Goal: Task Accomplishment & Management: Complete application form

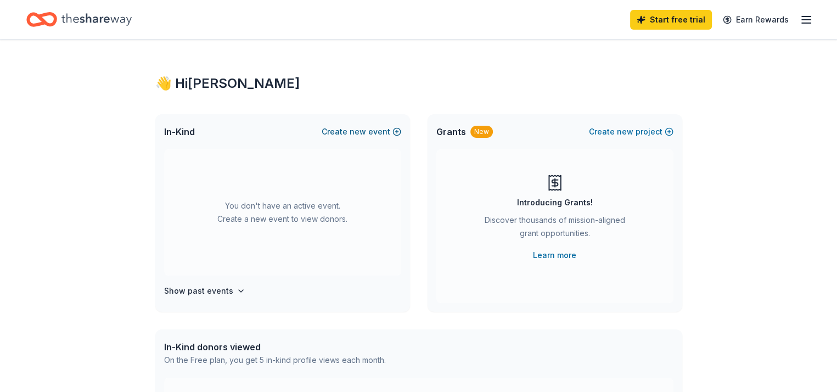
click at [363, 125] on span "new" at bounding box center [358, 131] width 16 height 13
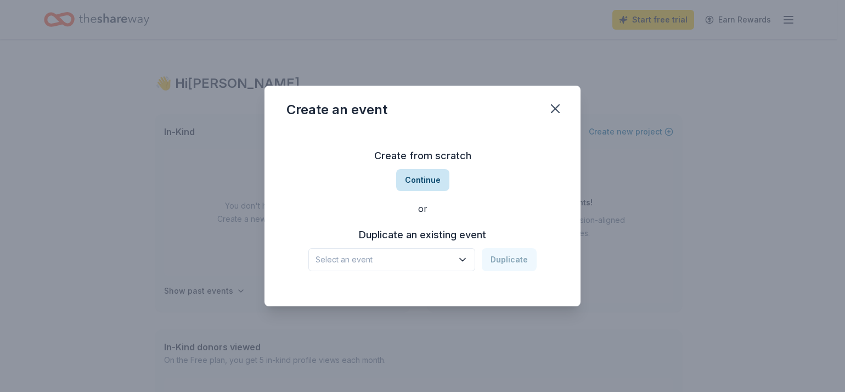
click at [430, 178] on button "Continue" at bounding box center [422, 180] width 53 height 22
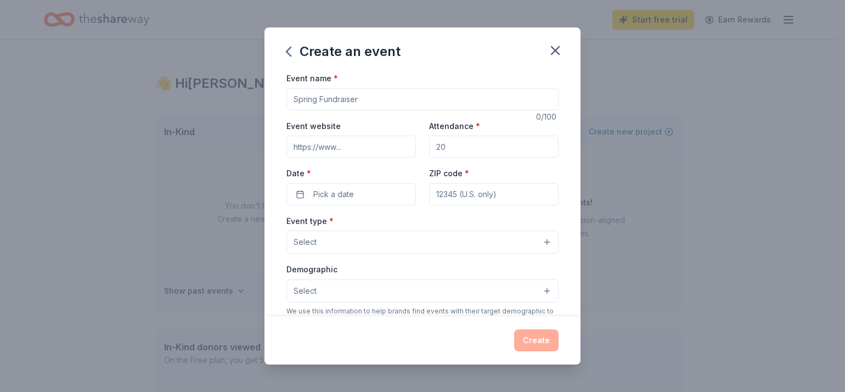
click at [314, 96] on input "Event name *" at bounding box center [423, 99] width 272 height 22
type input "Wine Beer and Bourbon"
click at [308, 144] on input "Event website" at bounding box center [352, 147] width 130 height 22
click at [446, 144] on input "Attendance *" at bounding box center [494, 147] width 130 height 22
type input "120"
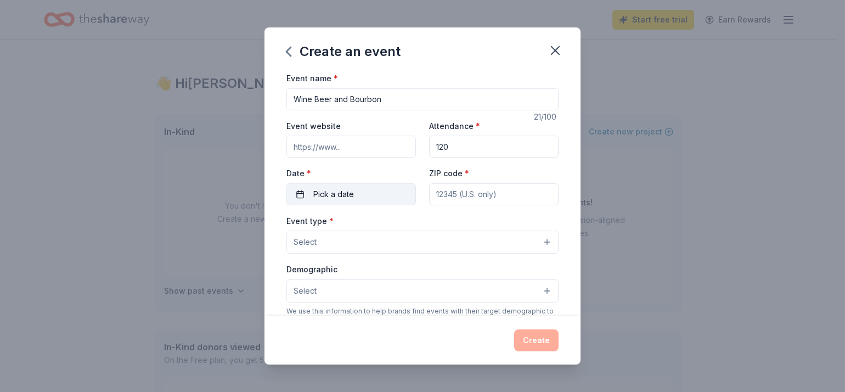
click at [326, 196] on span "Pick a date" at bounding box center [333, 194] width 41 height 13
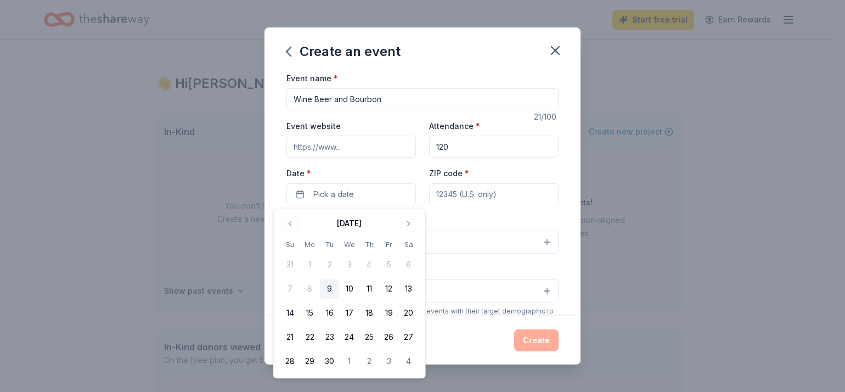
click at [483, 195] on input "ZIP code *" at bounding box center [494, 194] width 130 height 22
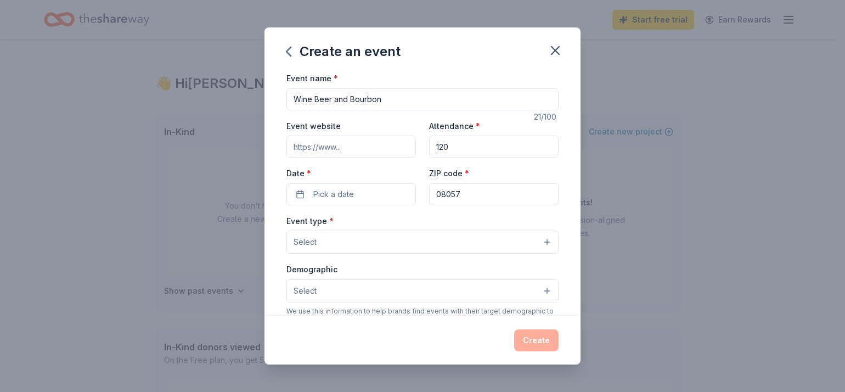
type input "08057"
click at [297, 244] on span "Select" at bounding box center [305, 241] width 23 height 13
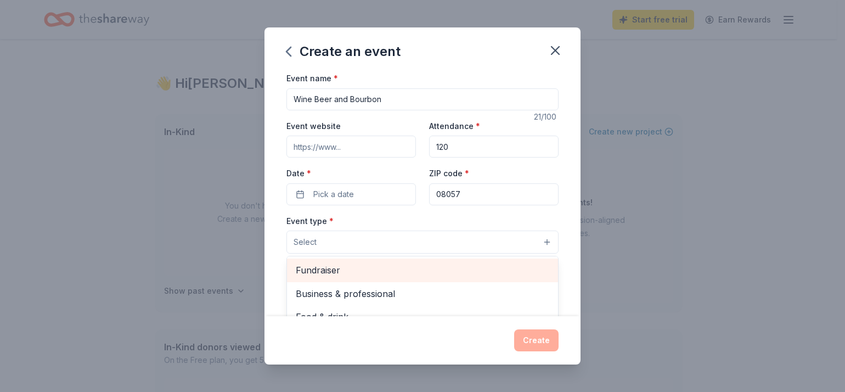
click at [303, 268] on span "Fundraiser" at bounding box center [423, 270] width 254 height 14
click at [352, 268] on span "Business & professional" at bounding box center [423, 271] width 254 height 14
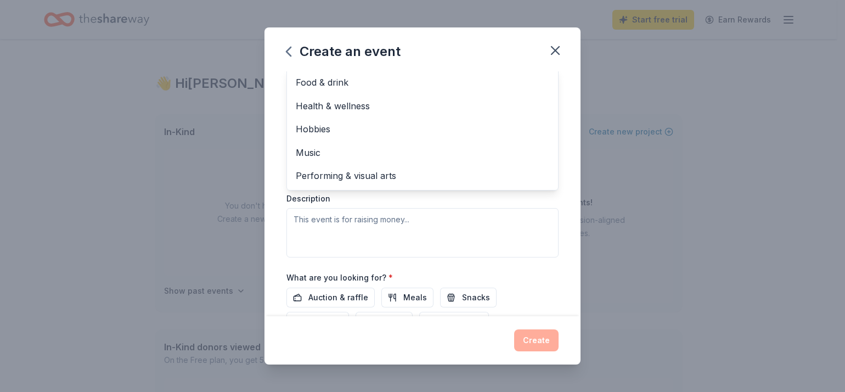
scroll to position [210, 0]
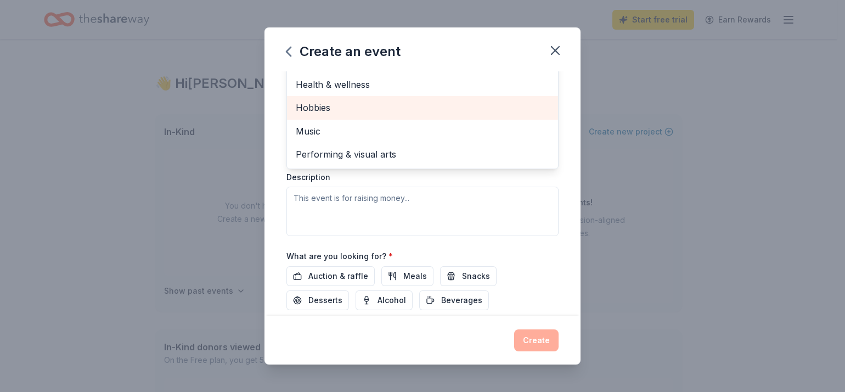
click at [530, 116] on div "Hobbies" at bounding box center [422, 107] width 271 height 23
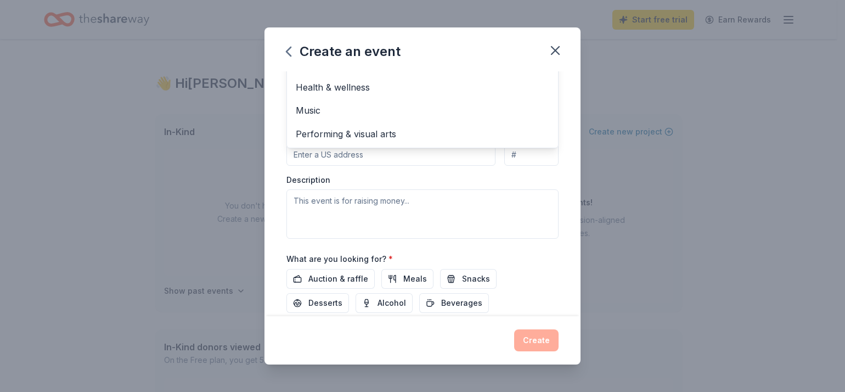
scroll to position [195, 0]
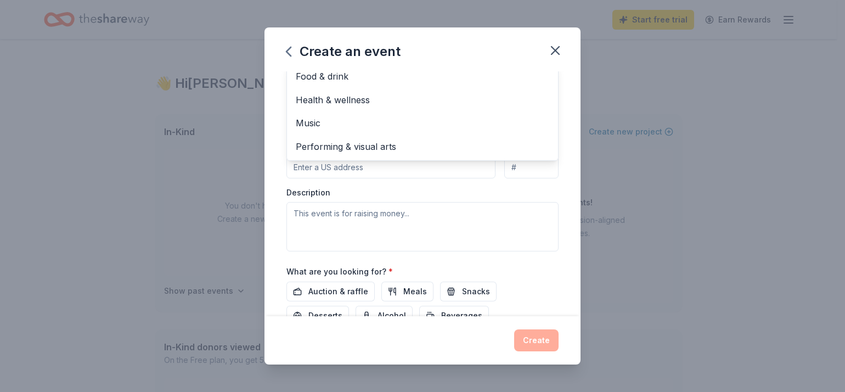
click at [323, 214] on div "Event type * Fundraiser Business & professional Hobbies Food & drink Health & w…" at bounding box center [423, 135] width 272 height 232
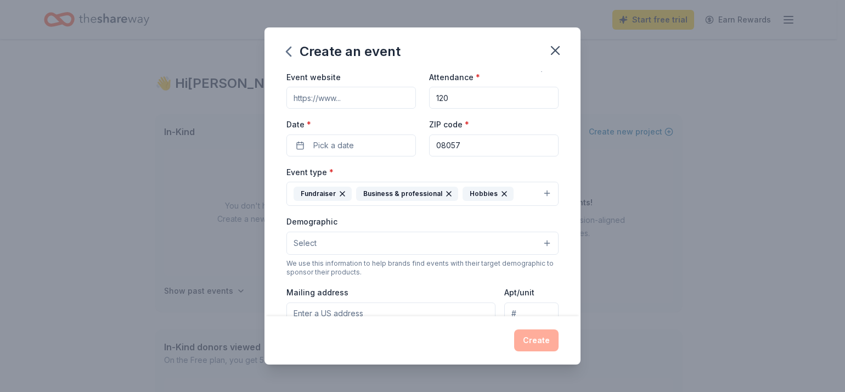
click at [321, 240] on button "Select" at bounding box center [423, 243] width 272 height 23
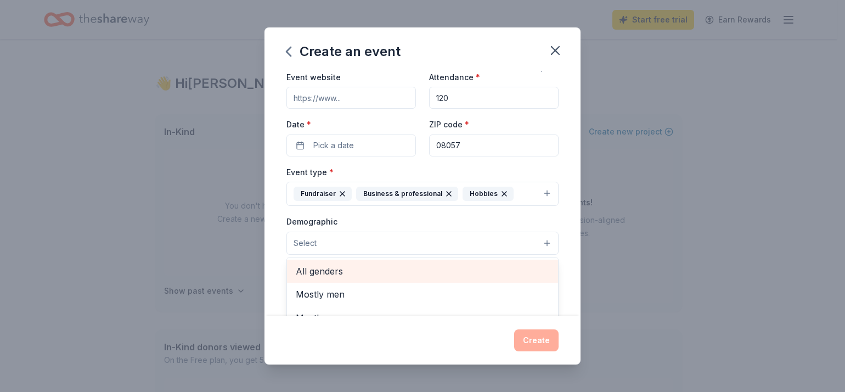
click at [378, 273] on span "All genders" at bounding box center [423, 271] width 254 height 14
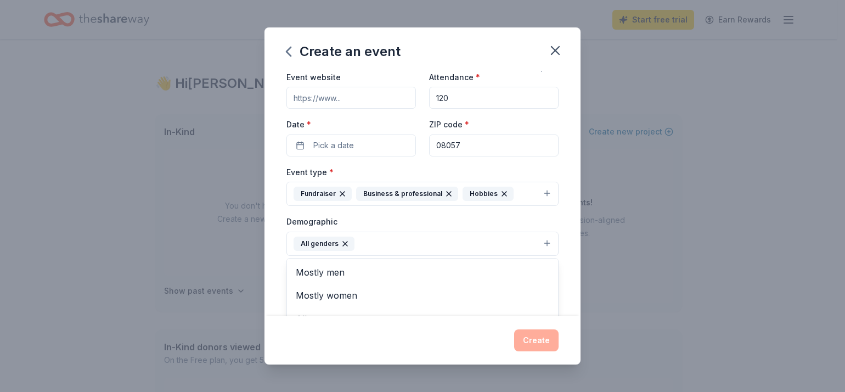
drag, startPoint x: 671, startPoint y: 251, endPoint x: 632, endPoint y: 258, distance: 39.6
click at [671, 251] on div "Create an event Event name * Wine Beer and Bourbon 21 /100 Event website Attend…" at bounding box center [422, 196] width 845 height 392
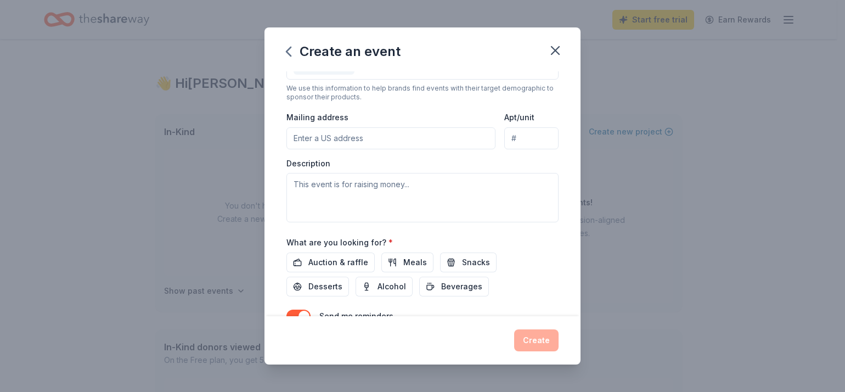
scroll to position [281, 0]
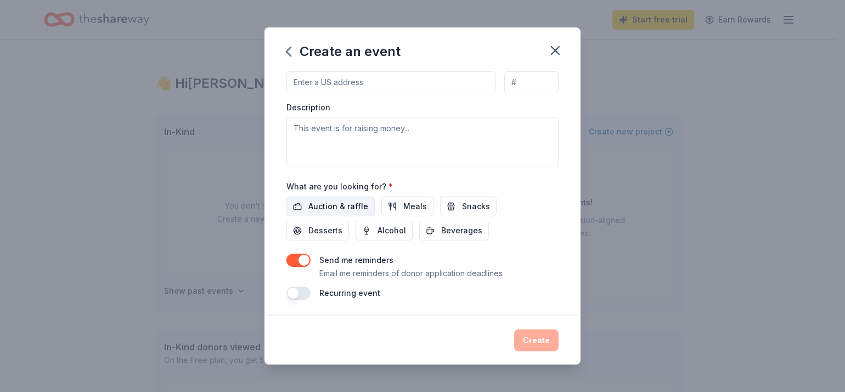
click at [356, 206] on span "Auction & raffle" at bounding box center [338, 206] width 60 height 13
click at [316, 232] on span "Desserts" at bounding box center [325, 230] width 34 height 13
click at [325, 228] on span "Desserts" at bounding box center [325, 230] width 34 height 13
click at [463, 200] on span "Snacks" at bounding box center [476, 206] width 28 height 13
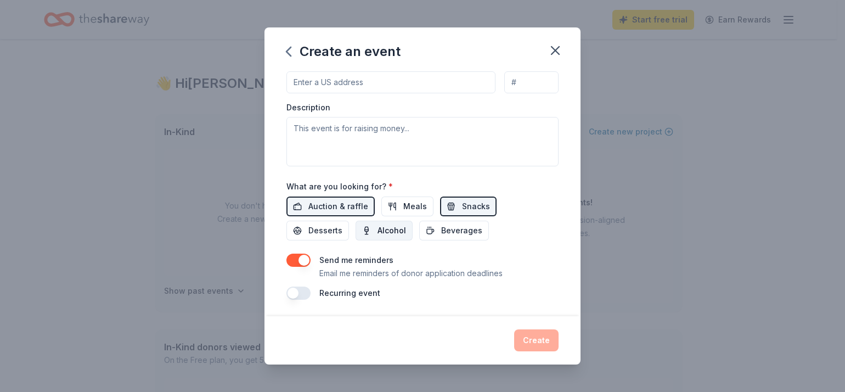
click at [373, 227] on button "Alcohol" at bounding box center [384, 231] width 57 height 20
click at [442, 230] on span "Beverages" at bounding box center [461, 230] width 41 height 13
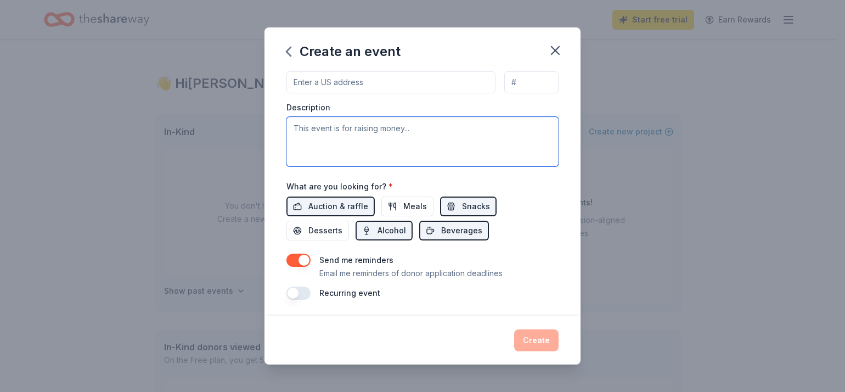
click at [322, 136] on textarea at bounding box center [423, 141] width 272 height 49
type textarea "WE raise money for out yearly Children and Families Holiday event for about 300…"
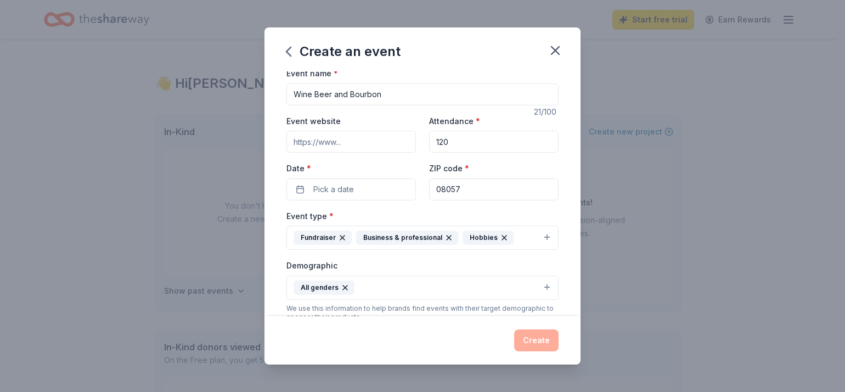
scroll to position [0, 0]
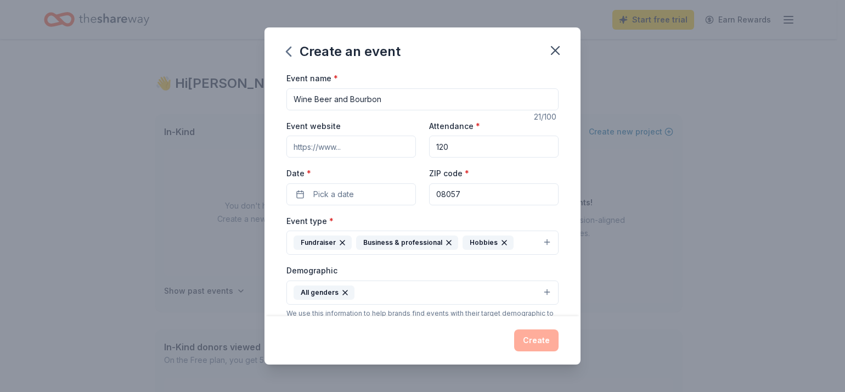
click at [316, 145] on input "Event website" at bounding box center [352, 147] width 130 height 22
type input "burlcobar.org"
click at [465, 190] on input "08057" at bounding box center [494, 194] width 130 height 22
click at [350, 195] on span "Pick a date" at bounding box center [333, 194] width 41 height 13
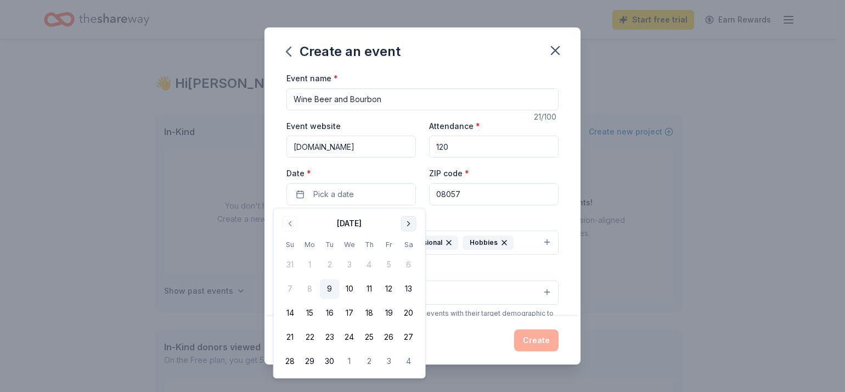
click at [407, 221] on button "Go to next month" at bounding box center [408, 223] width 15 height 15
click at [406, 221] on button "Go to next month" at bounding box center [408, 223] width 15 height 15
click at [390, 310] on button "14" at bounding box center [389, 314] width 20 height 20
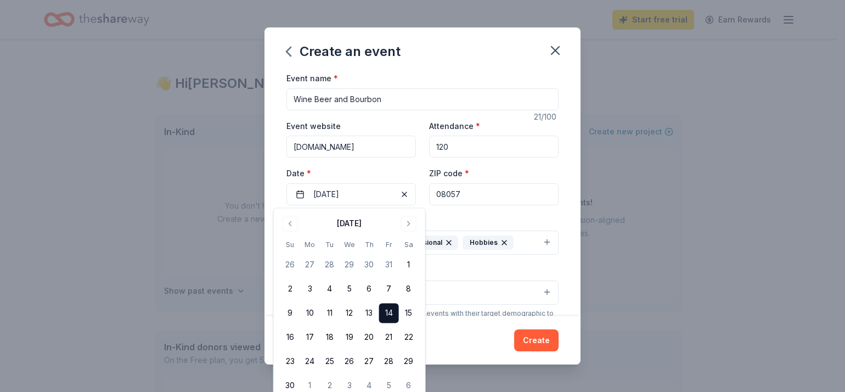
click at [644, 124] on div "Create an event Event name * Wine Beer and Bourbon 21 /100 Event website burlco…" at bounding box center [422, 196] width 845 height 392
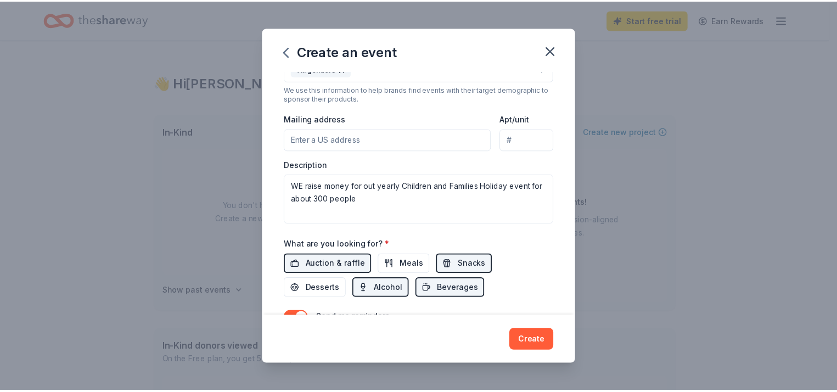
scroll to position [281, 0]
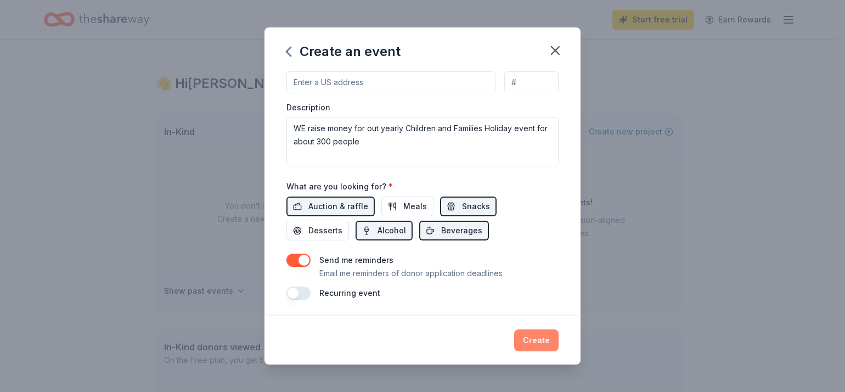
click at [538, 341] on button "Create" at bounding box center [536, 340] width 44 height 22
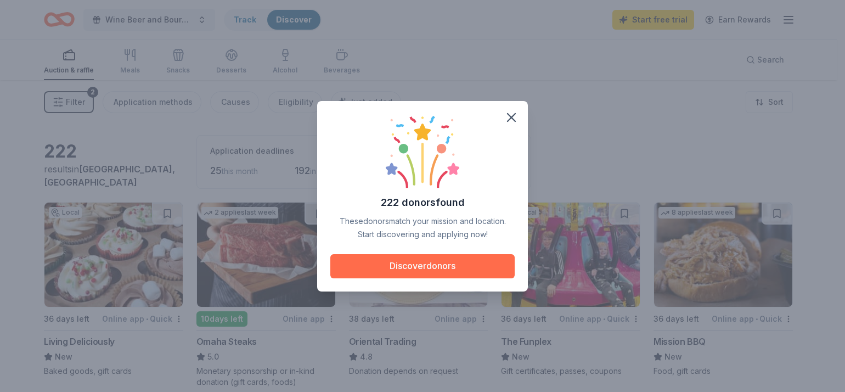
click at [435, 265] on button "Discover donors" at bounding box center [422, 266] width 184 height 24
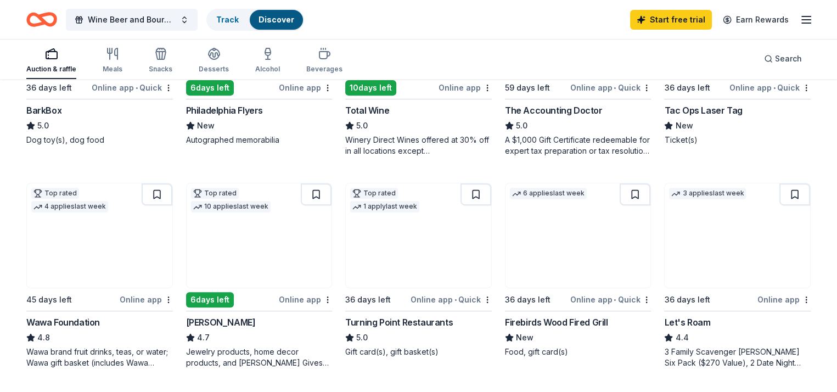
scroll to position [480, 0]
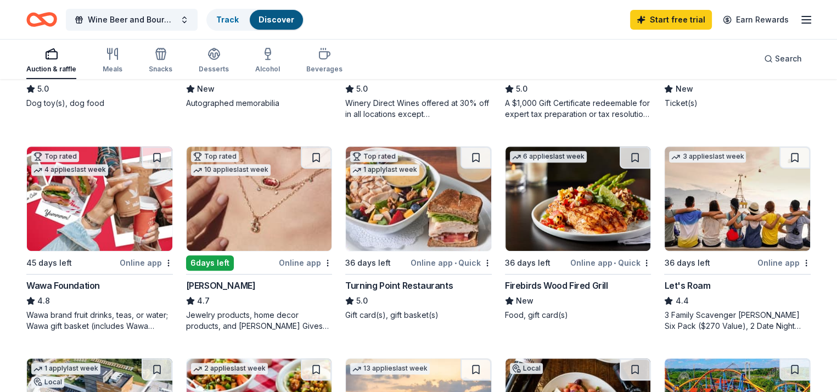
click at [159, 194] on img at bounding box center [99, 199] width 145 height 104
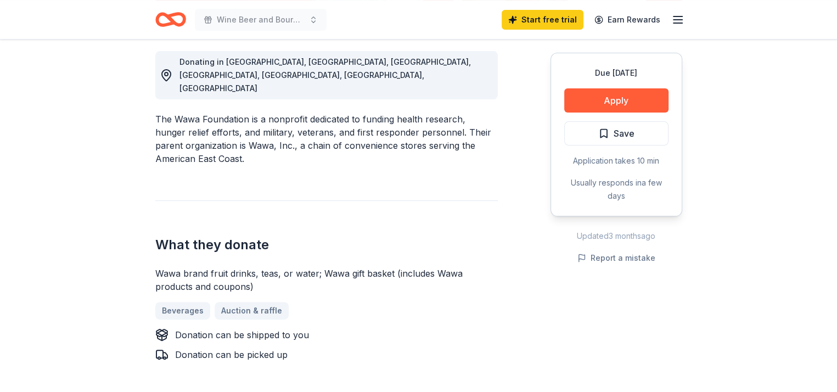
scroll to position [316, 0]
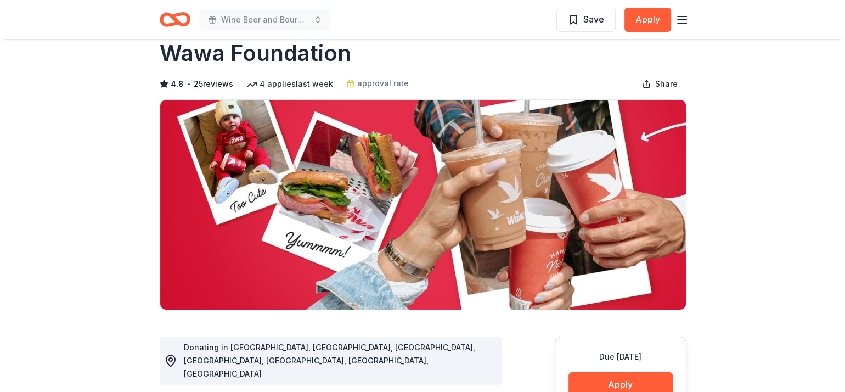
scroll to position [416, 0]
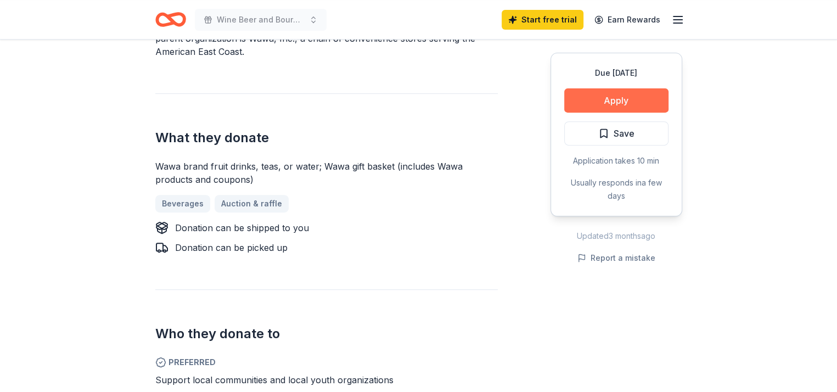
click at [625, 103] on button "Apply" at bounding box center [616, 100] width 104 height 24
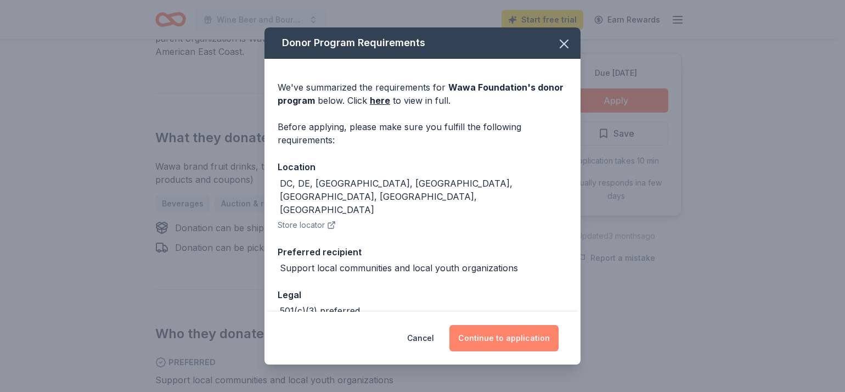
click at [500, 337] on button "Continue to application" at bounding box center [504, 338] width 109 height 26
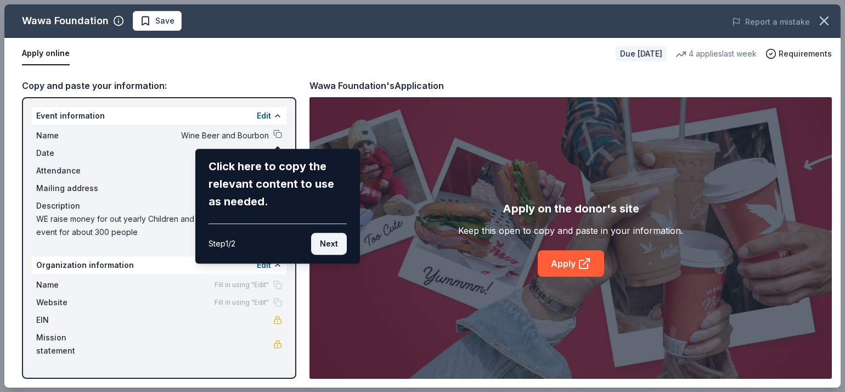
click at [330, 245] on button "Next" at bounding box center [329, 244] width 36 height 22
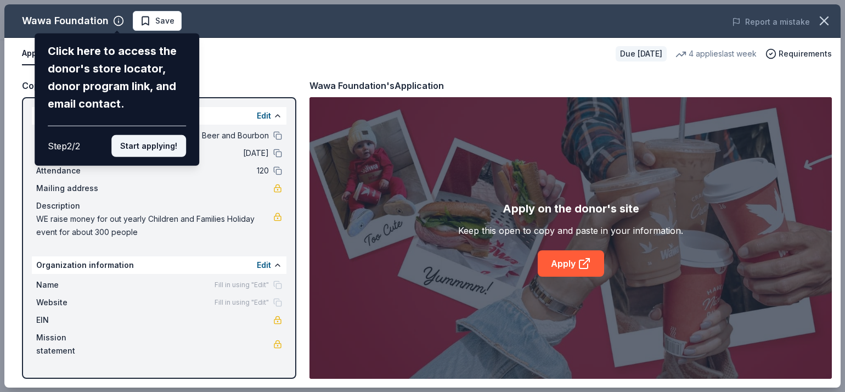
click at [144, 148] on button "Start applying!" at bounding box center [148, 146] width 75 height 22
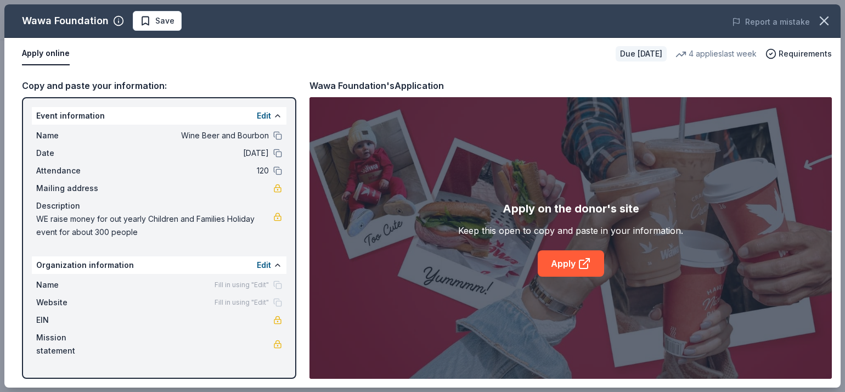
drag, startPoint x: 841, startPoint y: 109, endPoint x: 841, endPoint y: 273, distance: 164.1
click at [836, 273] on div "Wawa Foundation Save Report a mistake Apply online Due [DATE] 4 applies last we…" at bounding box center [422, 196] width 845 height 392
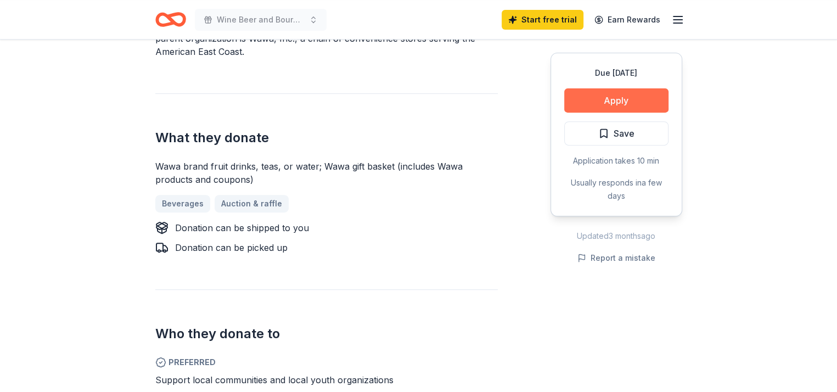
click at [586, 102] on button "Apply" at bounding box center [616, 100] width 104 height 24
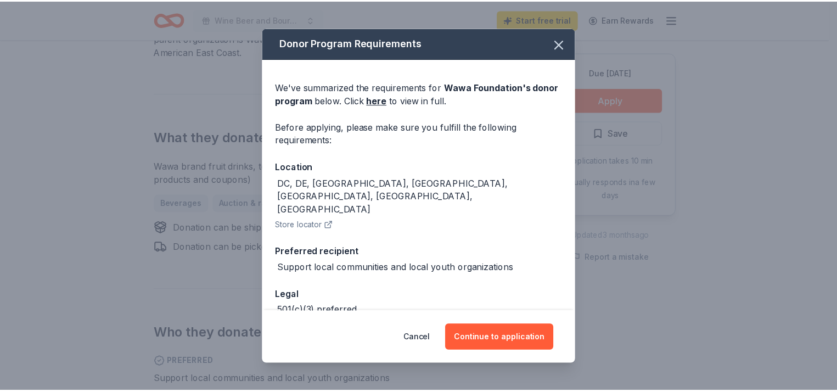
scroll to position [37, 0]
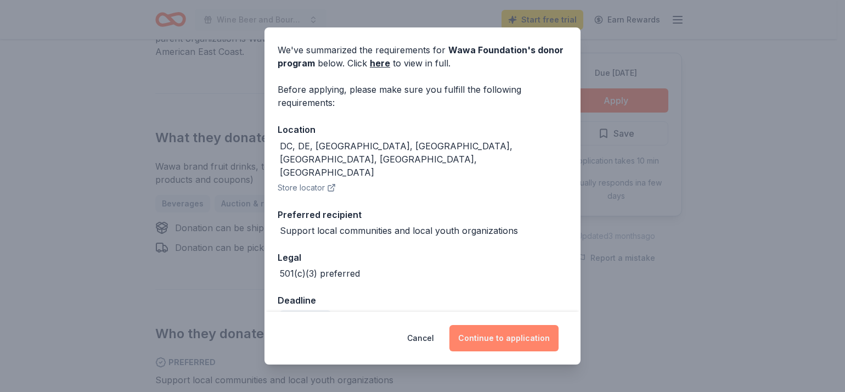
click at [521, 334] on button "Continue to application" at bounding box center [504, 338] width 109 height 26
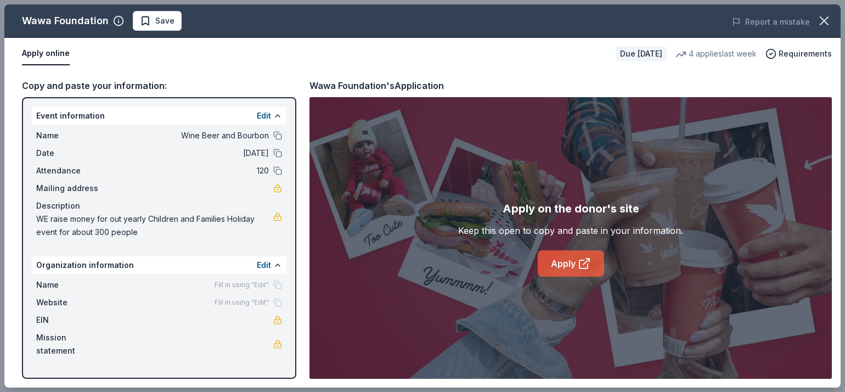
drag, startPoint x: 838, startPoint y: 106, endPoint x: 600, endPoint y: 260, distance: 282.9
click at [836, 206] on div "Wawa Foundation Save Report a mistake Apply online Due [DATE] 4 applies last we…" at bounding box center [422, 195] width 836 height 383
drag, startPoint x: 304, startPoint y: 197, endPoint x: 317, endPoint y: 270, distance: 74.3
click at [317, 270] on div "Copy and paste your information: Event information Edit Name Wine Beer and Bour…" at bounding box center [422, 229] width 836 height 318
drag, startPoint x: 838, startPoint y: 142, endPoint x: 841, endPoint y: 274, distance: 131.8
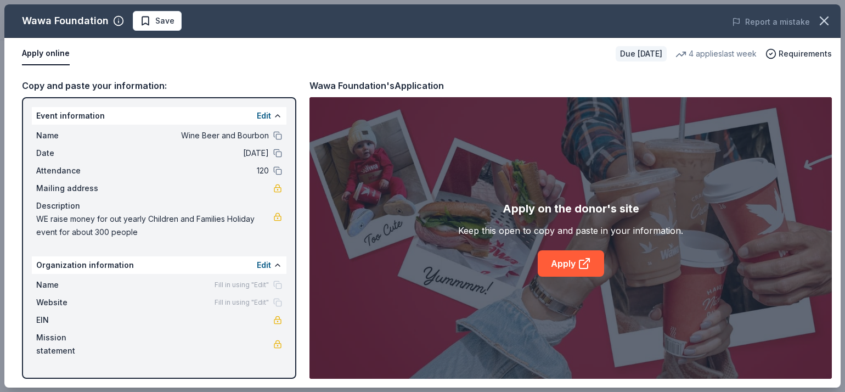
click at [836, 274] on div "Wawa Foundation Save Report a mistake Apply online Due [DATE] 4 applies last we…" at bounding box center [422, 196] width 845 height 392
click at [564, 270] on link "Apply" at bounding box center [571, 263] width 66 height 26
click at [564, 261] on link "Apply" at bounding box center [571, 263] width 66 height 26
drag, startPoint x: 804, startPoint y: 52, endPoint x: 804, endPoint y: 59, distance: 6.6
click at [804, 53] on span "Requirements" at bounding box center [805, 53] width 53 height 13
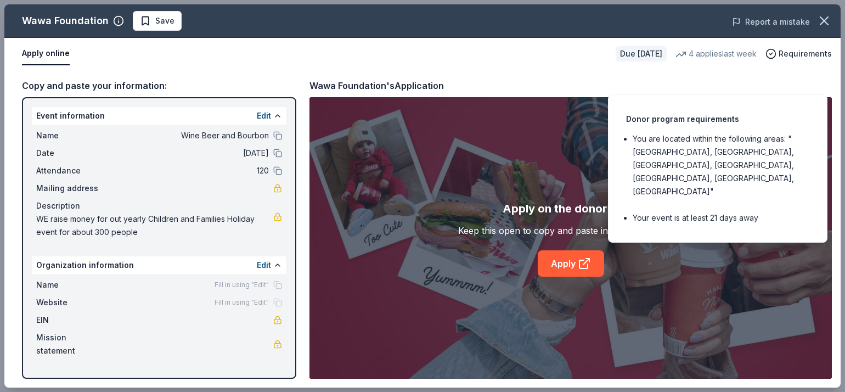
drag, startPoint x: 815, startPoint y: 24, endPoint x: 777, endPoint y: 21, distance: 37.4
click at [815, 24] on button "button" at bounding box center [824, 21] width 24 height 24
